Goal: Task Accomplishment & Management: Manage account settings

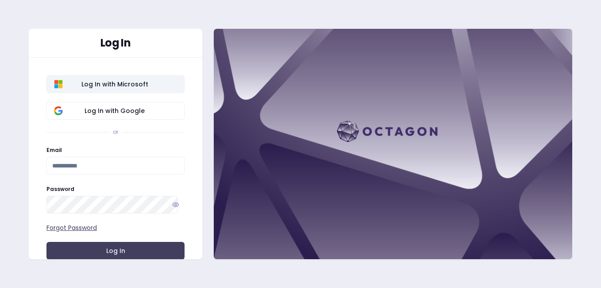
click at [131, 85] on span "Log In with Microsoft" at bounding box center [114, 84] width 125 height 9
click at [111, 169] on input "Email" at bounding box center [115, 166] width 138 height 18
type input "**********"
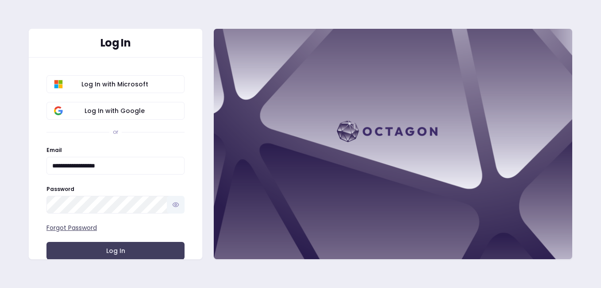
click at [172, 205] on icon "button" at bounding box center [175, 204] width 7 height 7
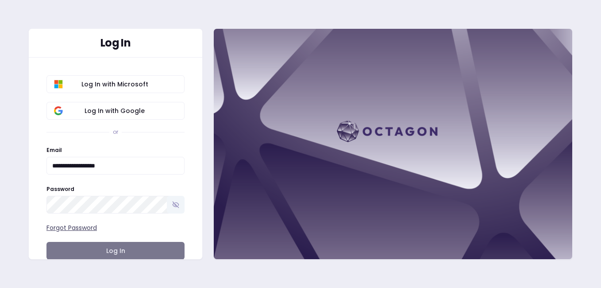
click at [123, 253] on button "Log In" at bounding box center [115, 251] width 138 height 18
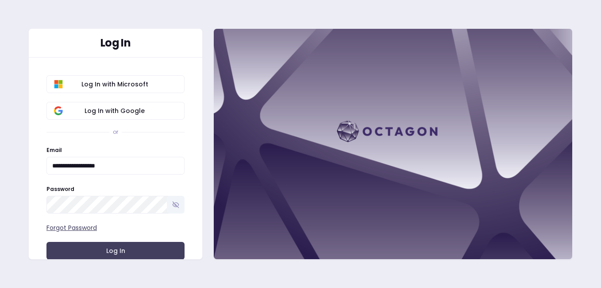
click at [122, 252] on button "Log In" at bounding box center [115, 251] width 138 height 18
